Goal: Information Seeking & Learning: Find specific page/section

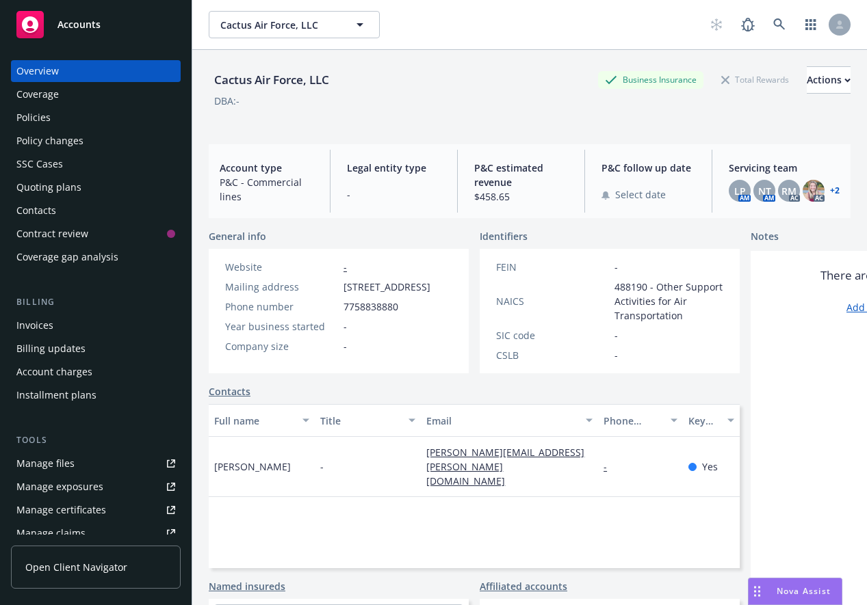
click at [82, 21] on span "Accounts" at bounding box center [78, 24] width 43 height 11
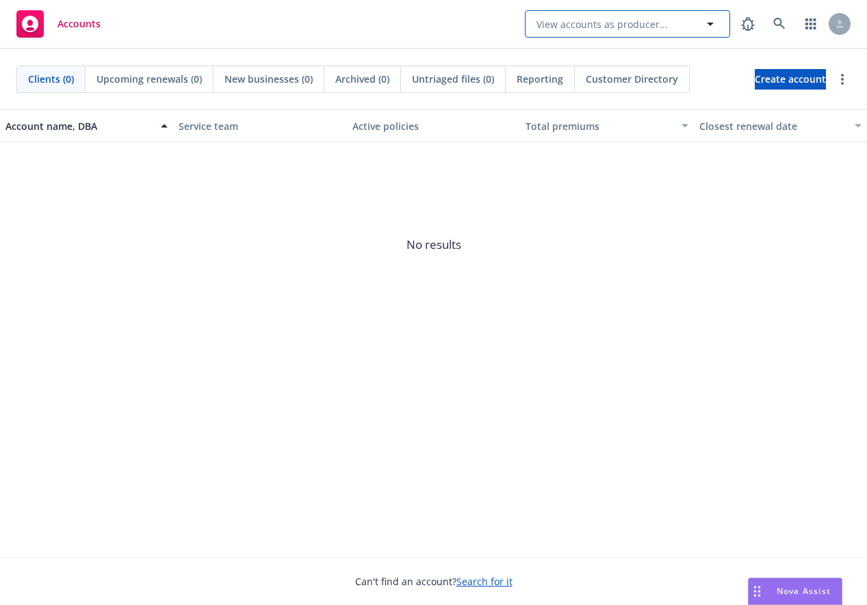
click at [637, 22] on span "View accounts as producer..." at bounding box center [601, 24] width 131 height 14
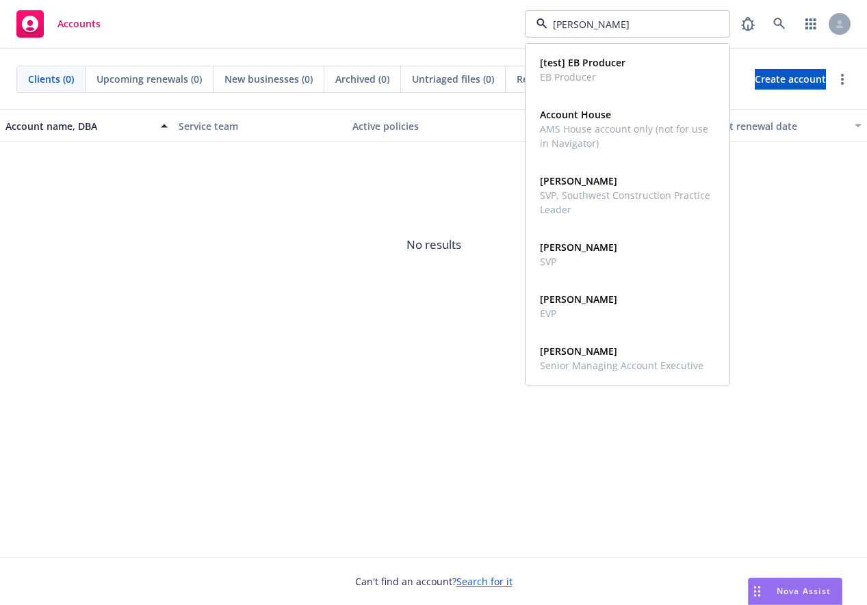
type input "[PERSON_NAME]"
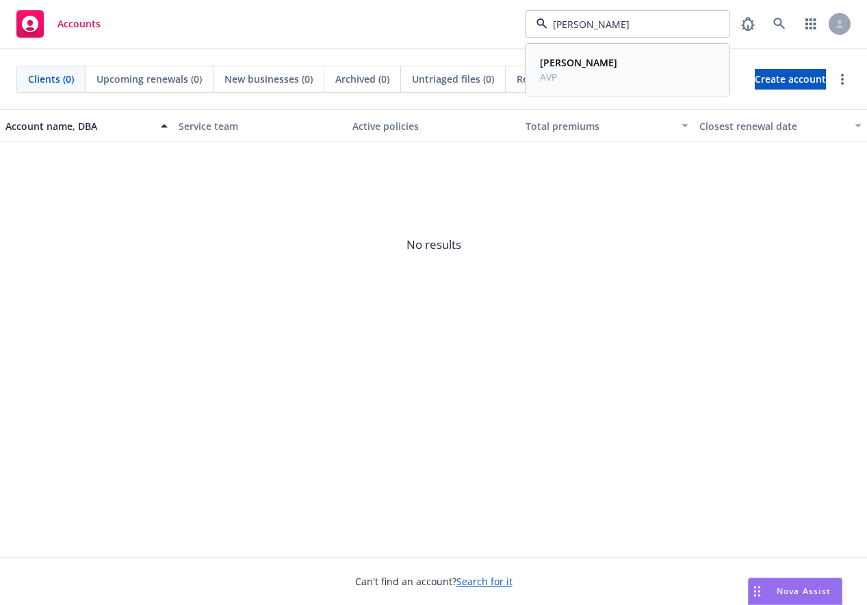
click at [612, 66] on strong "[PERSON_NAME]" at bounding box center [578, 62] width 77 height 13
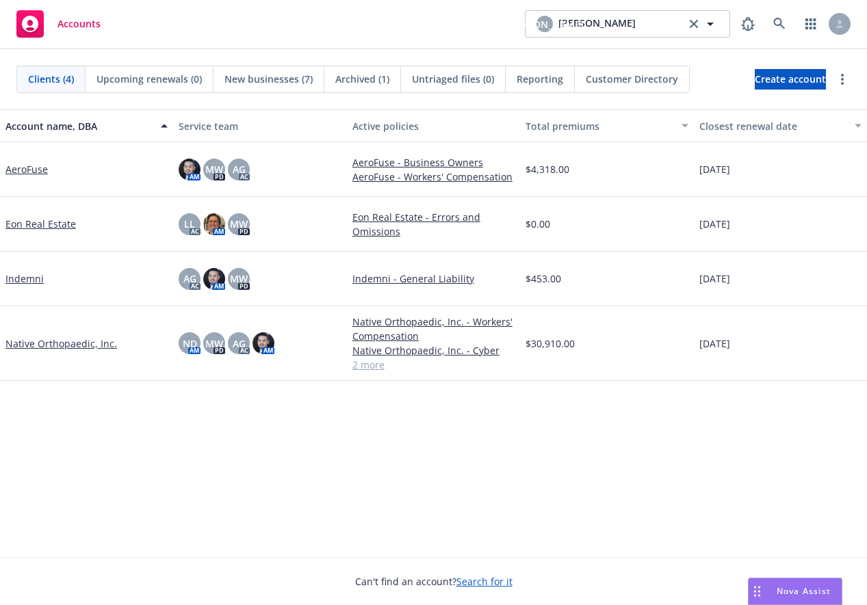
click at [392, 429] on div "Account name, DBA Service team Active policies Total premiums Closest renewal d…" at bounding box center [433, 333] width 867 height 448
click at [219, 347] on span "MW" at bounding box center [214, 344] width 18 height 14
click at [147, 393] on div "Account name, DBA Service team Active policies Total premiums Closest renewal d…" at bounding box center [433, 333] width 867 height 448
click at [90, 345] on link "Native Orthopaedic, Inc." at bounding box center [60, 344] width 111 height 14
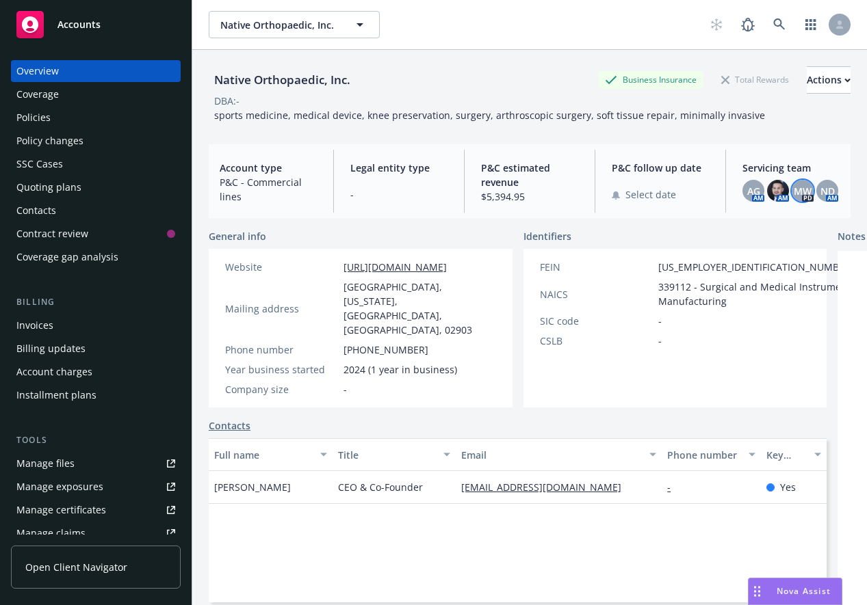
click at [798, 194] on span "MW" at bounding box center [802, 191] width 18 height 14
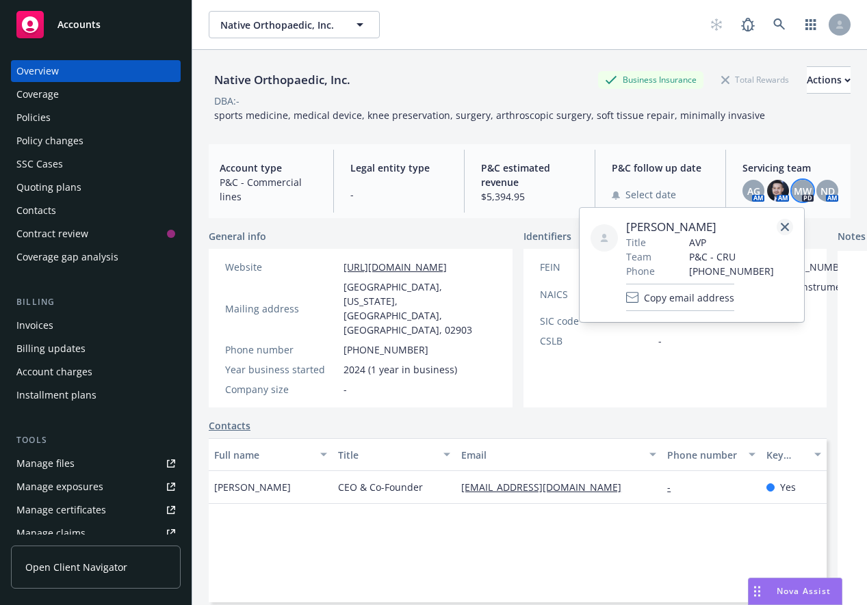
click at [790, 226] on link "close" at bounding box center [784, 227] width 16 height 16
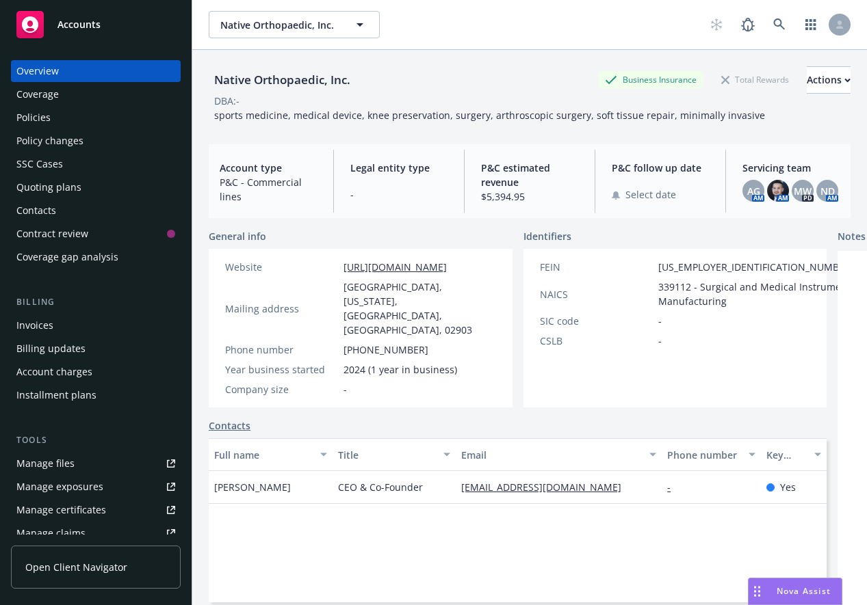
click at [758, 167] on span "Servicing team" at bounding box center [790, 168] width 97 height 14
